Goal: Transaction & Acquisition: Download file/media

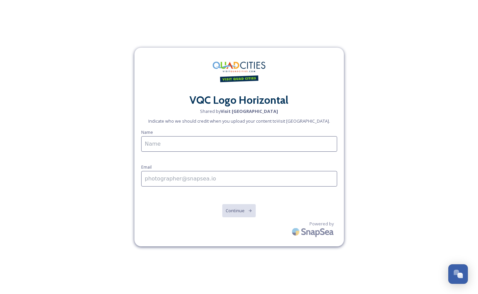
click at [189, 148] on input at bounding box center [239, 144] width 196 height 16
type input "[PERSON_NAME]"
click at [167, 181] on input at bounding box center [239, 179] width 196 height 16
type input "[PERSON_NAME][EMAIL_ADDRESS][DOMAIN_NAME]"
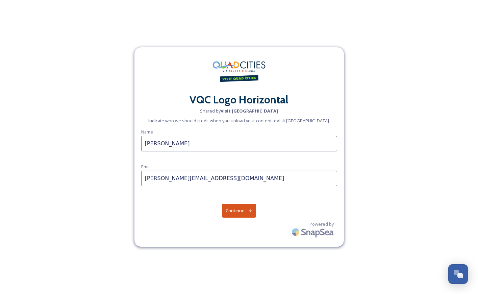
click at [241, 212] on button "Continue" at bounding box center [239, 211] width 34 height 14
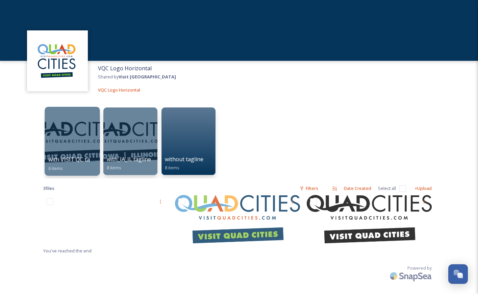
click at [82, 141] on div at bounding box center [72, 141] width 55 height 69
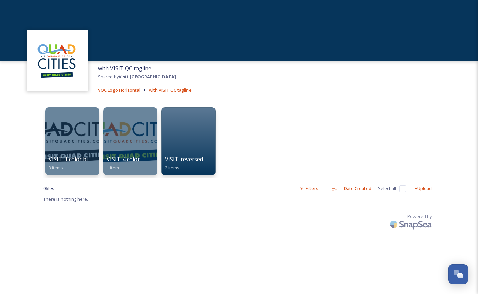
click at [63, 125] on div at bounding box center [72, 141] width 54 height 68
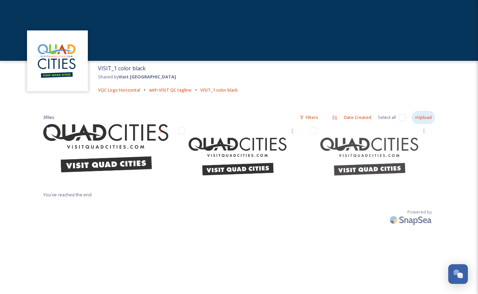
click at [423, 117] on div "+Upload" at bounding box center [424, 117] width 24 height 13
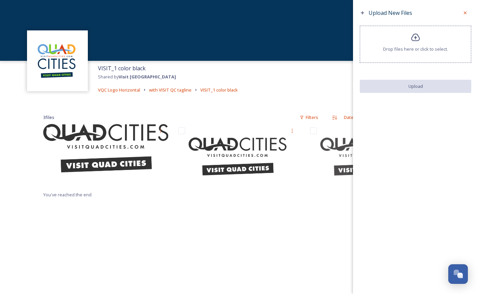
click at [298, 90] on div "VISIT_1 color black Shared by Visit Quad Cities VQC Logo Horizontal with VISIT …" at bounding box center [239, 79] width 478 height 36
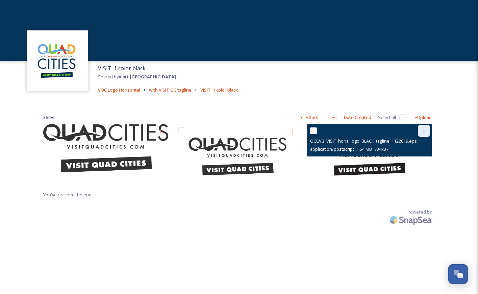
click at [424, 134] on div at bounding box center [424, 131] width 12 height 12
click at [417, 159] on span "Download" at bounding box center [416, 158] width 21 height 6
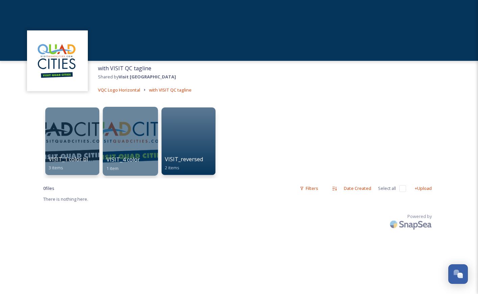
click at [133, 135] on div at bounding box center [130, 141] width 55 height 69
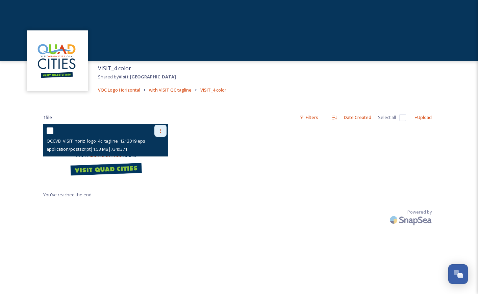
click at [162, 131] on icon at bounding box center [160, 130] width 5 height 5
click at [161, 157] on span "Download" at bounding box center [152, 158] width 21 height 6
